Goal: Go to known website: Access a specific website the user already knows

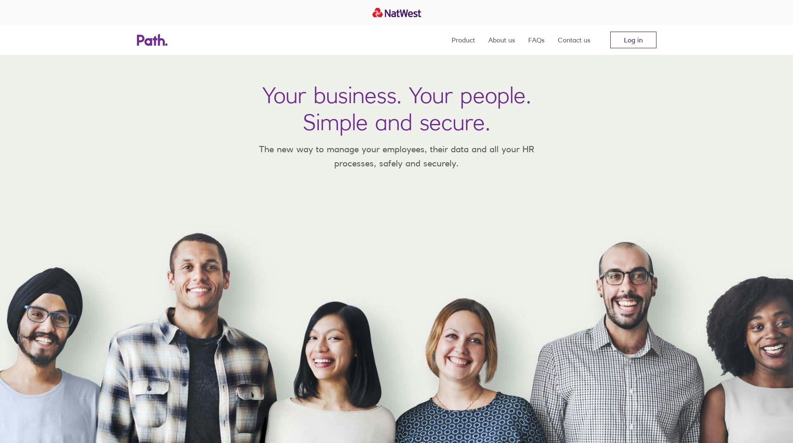
click at [634, 40] on link "Log in" at bounding box center [633, 40] width 46 height 17
